Goal: Task Accomplishment & Management: Complete application form

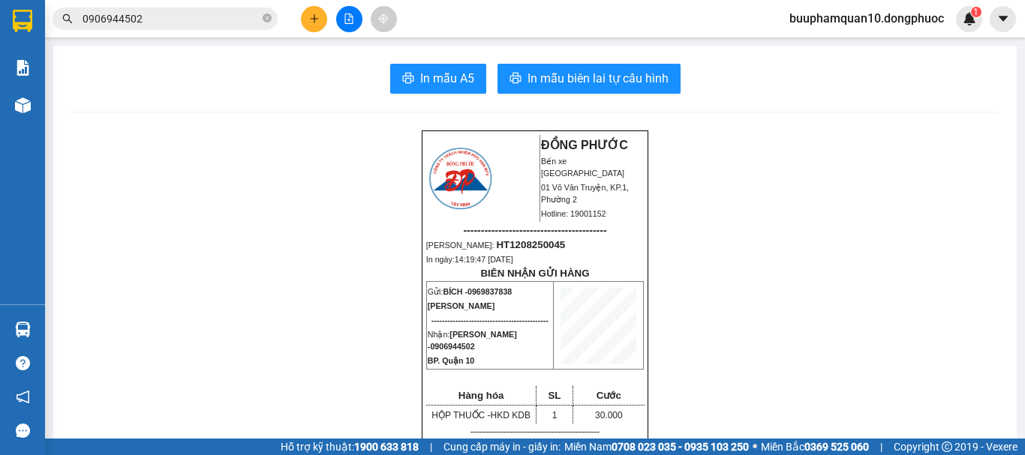
click at [320, 24] on button at bounding box center [314, 19] width 26 height 26
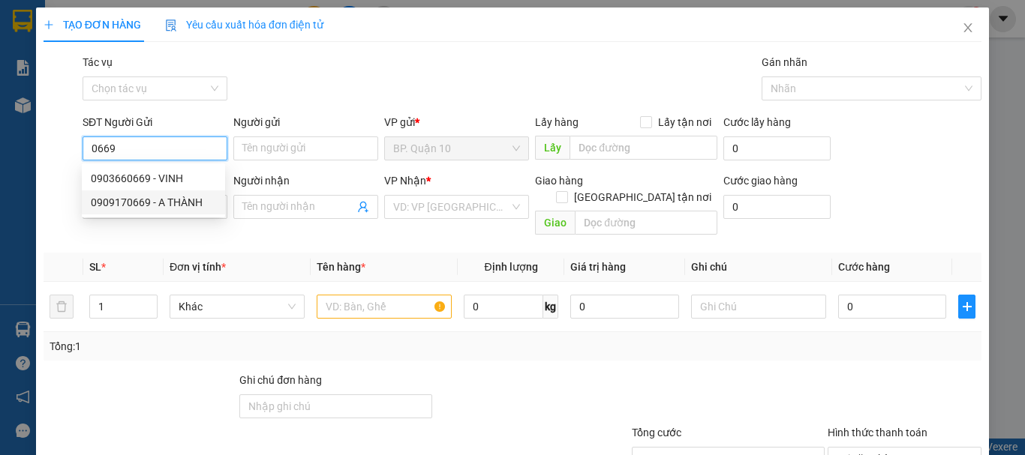
click at [172, 199] on div "0909170669 - A THÀNH" at bounding box center [153, 202] width 125 height 17
type input "0909170669"
type input "A THÀNH"
type input "0383060081"
type input "QUYÊN"
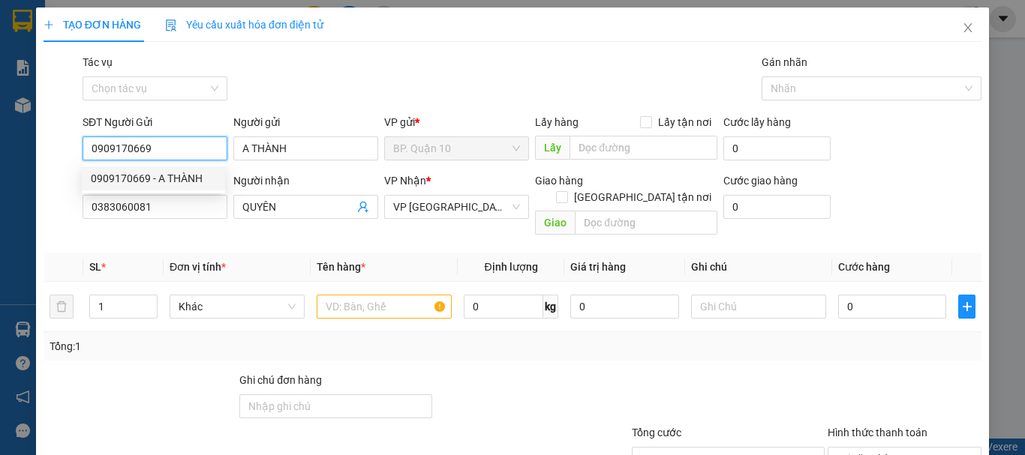
type input "30.000"
type input "0909170669"
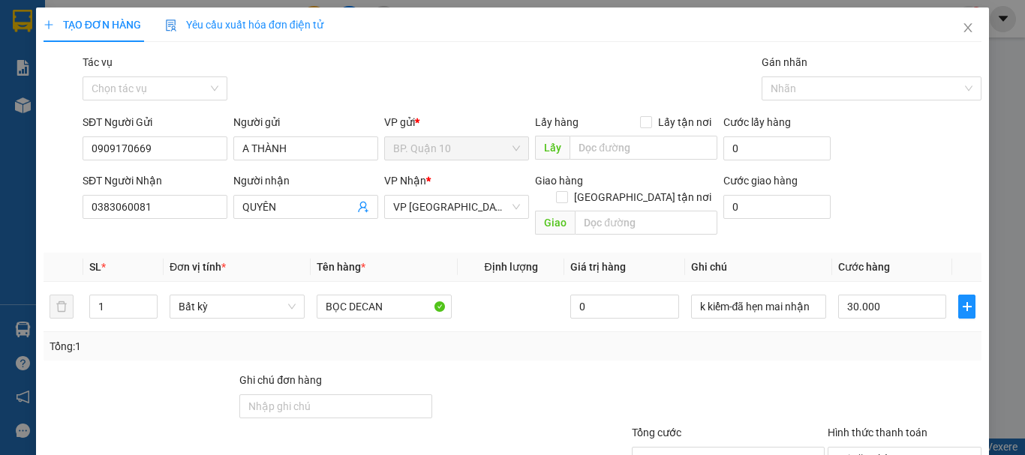
click at [204, 230] on div "Transit Pickup Surcharge Ids Transit Deliver Surcharge Ids Transit Deliver Surc…" at bounding box center [513, 298] width 938 height 488
drag, startPoint x: 421, startPoint y: 340, endPoint x: 715, endPoint y: 373, distance: 295.9
click at [422, 341] on div "Tổng: 1" at bounding box center [513, 346] width 938 height 29
click at [840, 389] on div at bounding box center [904, 398] width 157 height 53
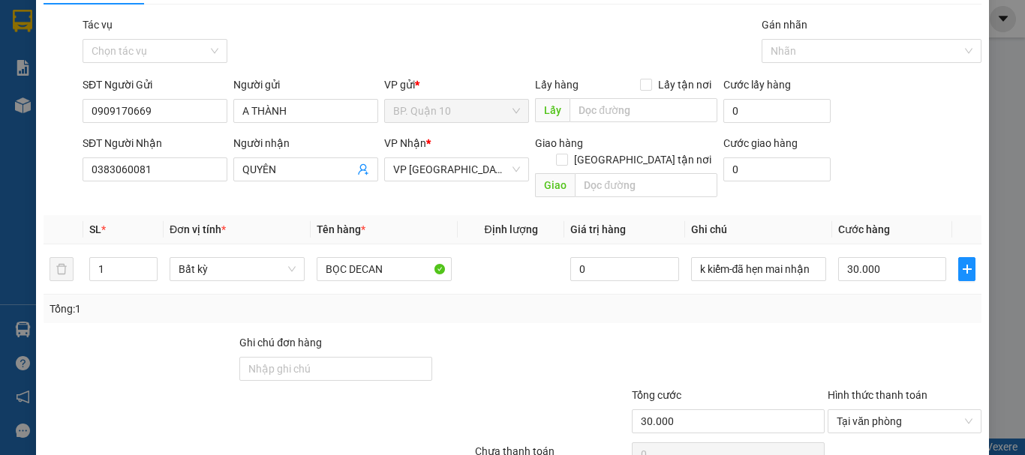
scroll to position [100, 0]
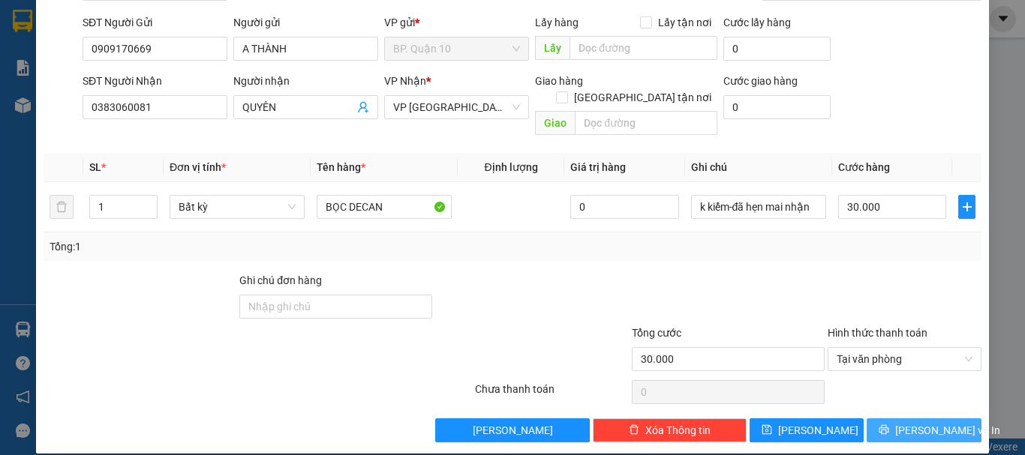
click at [870, 419] on button "[PERSON_NAME] và In" at bounding box center [923, 431] width 115 height 24
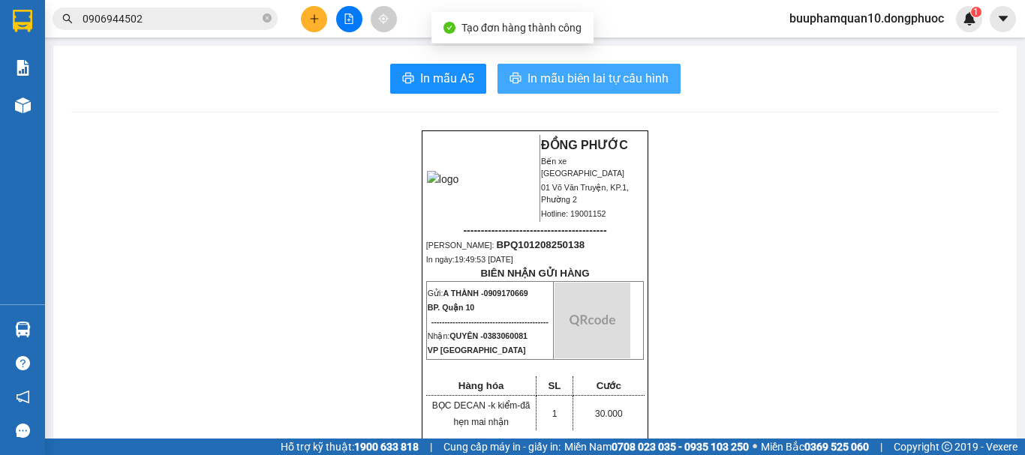
click at [515, 81] on icon "printer" at bounding box center [515, 78] width 12 height 12
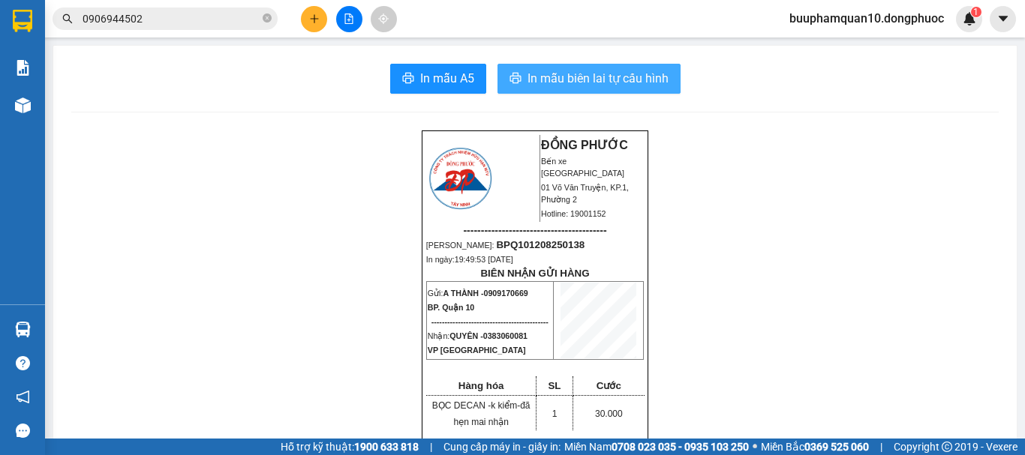
click at [518, 71] on button "In mẫu biên lai tự cấu hình" at bounding box center [588, 79] width 183 height 30
